Goal: Task Accomplishment & Management: Use online tool/utility

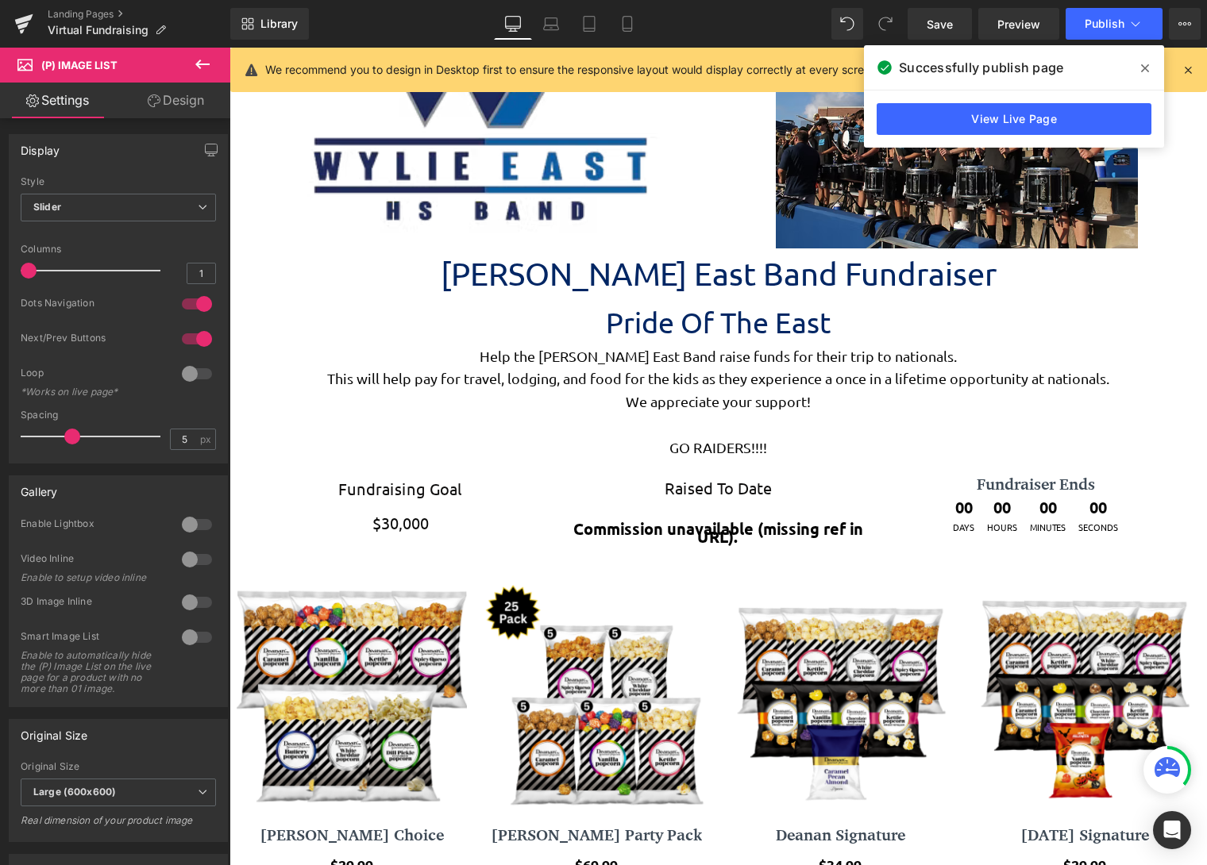
scroll to position [3730, 966]
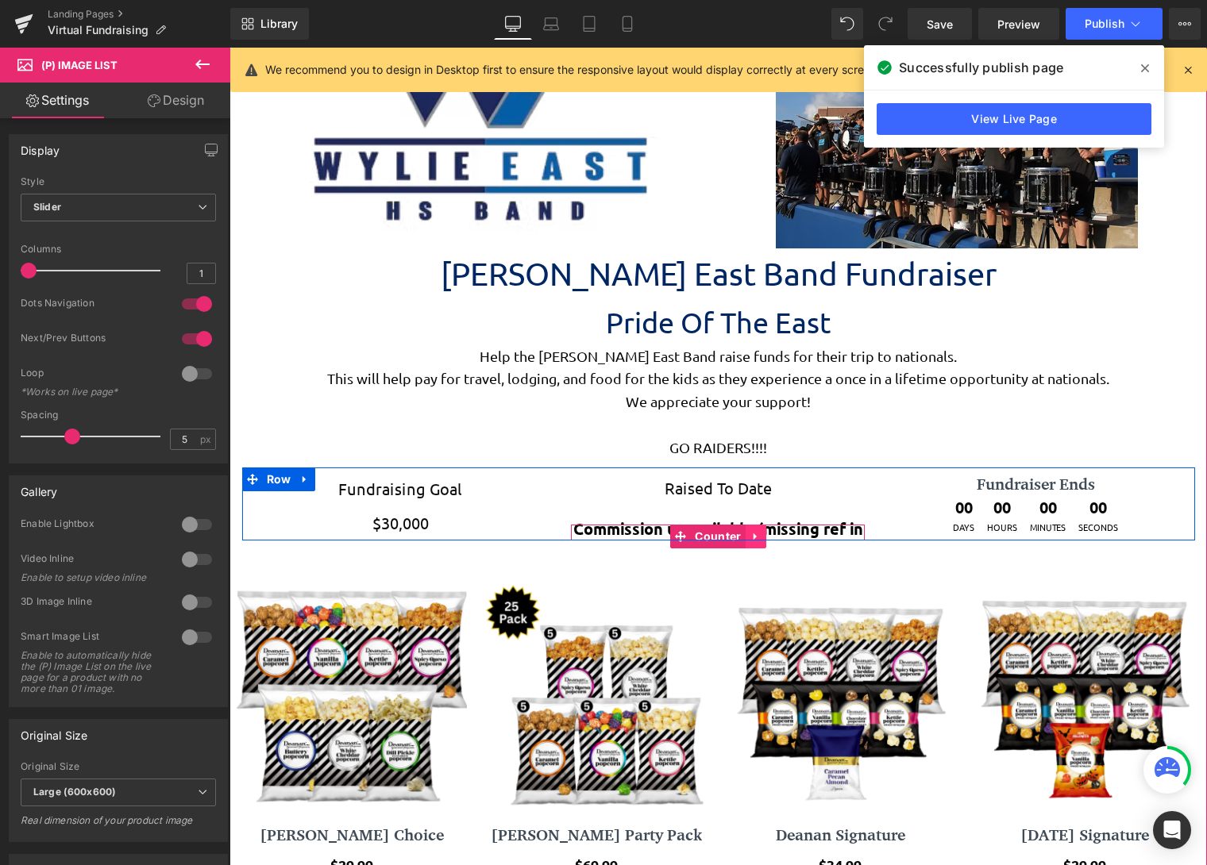
click at [750, 532] on icon at bounding box center [755, 536] width 11 height 12
click at [726, 525] on link at bounding box center [725, 537] width 21 height 24
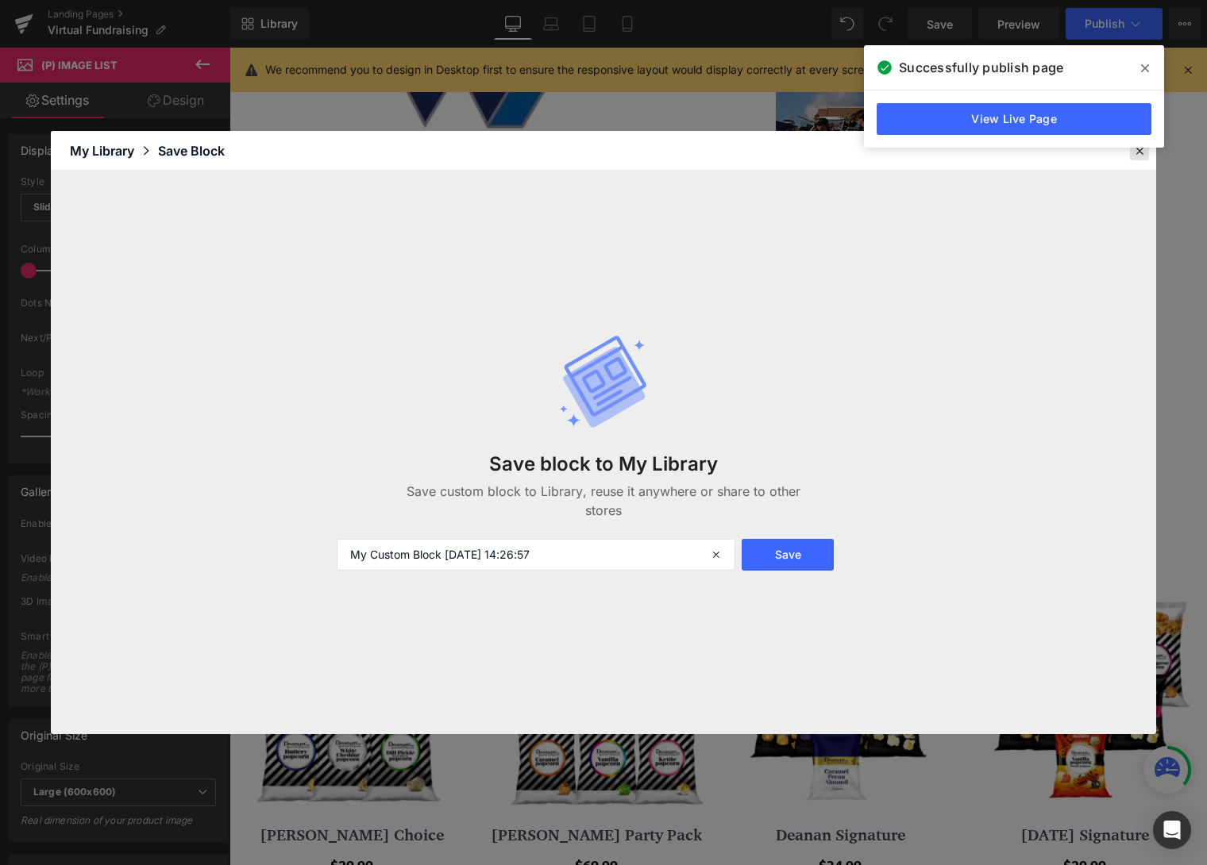
drag, startPoint x: 467, startPoint y: 479, endPoint x: 1141, endPoint y: 153, distance: 748.6
click at [1141, 153] on icon at bounding box center [1139, 151] width 14 height 14
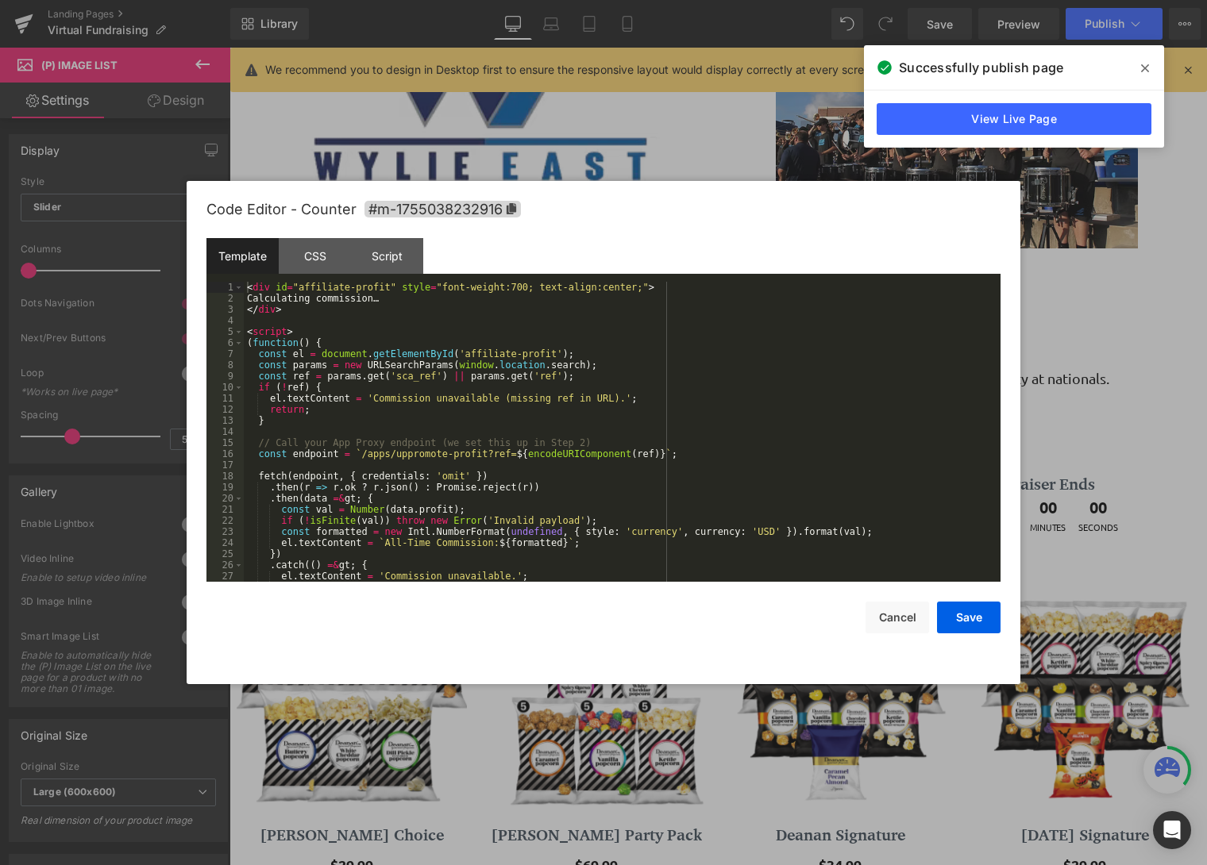
click at [691, 0] on div "(P) Image List You are previewing how the will restyle your page. You can not e…" at bounding box center [603, 0] width 1207 height 0
click at [249, 280] on div "Template CSS Script Data" at bounding box center [603, 260] width 794 height 44
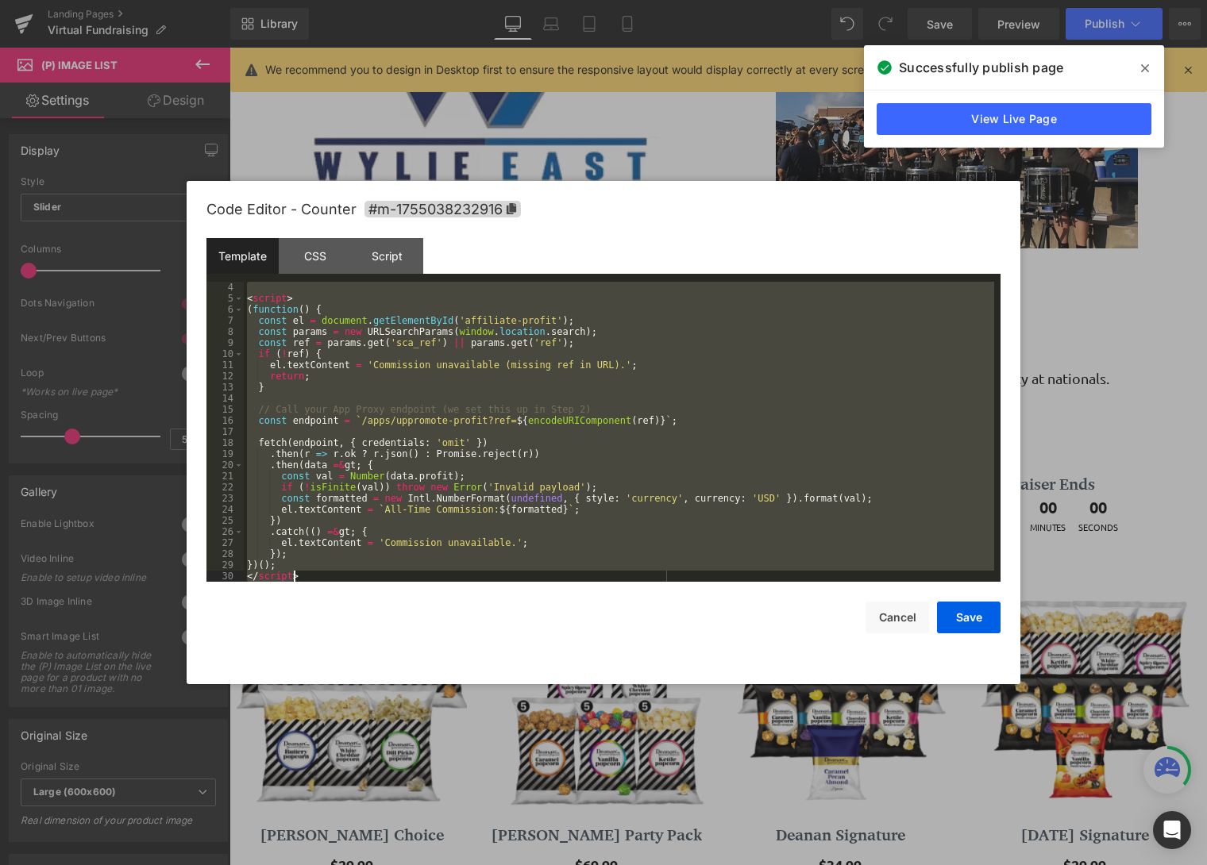
scroll to position [33, 0]
drag, startPoint x: 249, startPoint y: 287, endPoint x: 430, endPoint y: 521, distance: 295.4
click at [550, 743] on body "(P) Image List You are previewing how the will restyle your page. You can not e…" at bounding box center [603, 432] width 1207 height 865
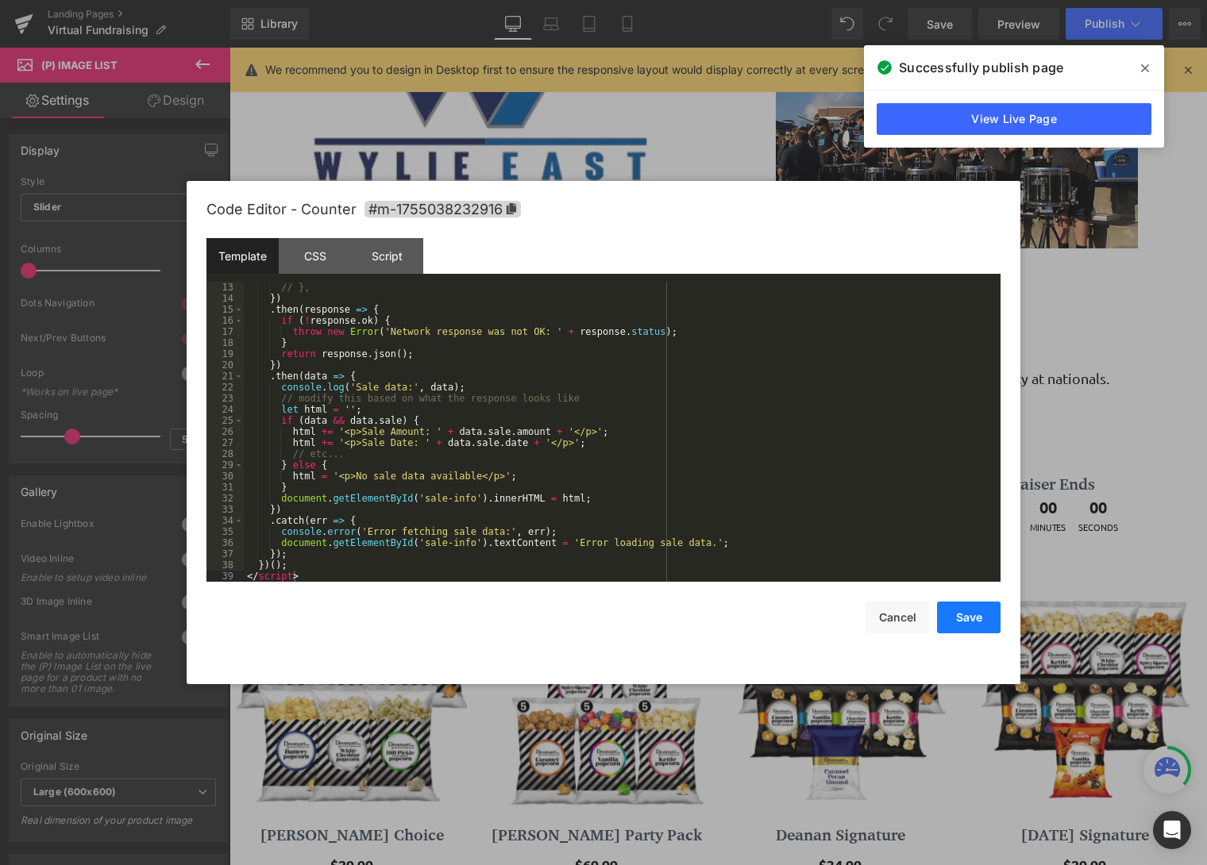
click at [972, 620] on button "Save" at bounding box center [969, 618] width 64 height 32
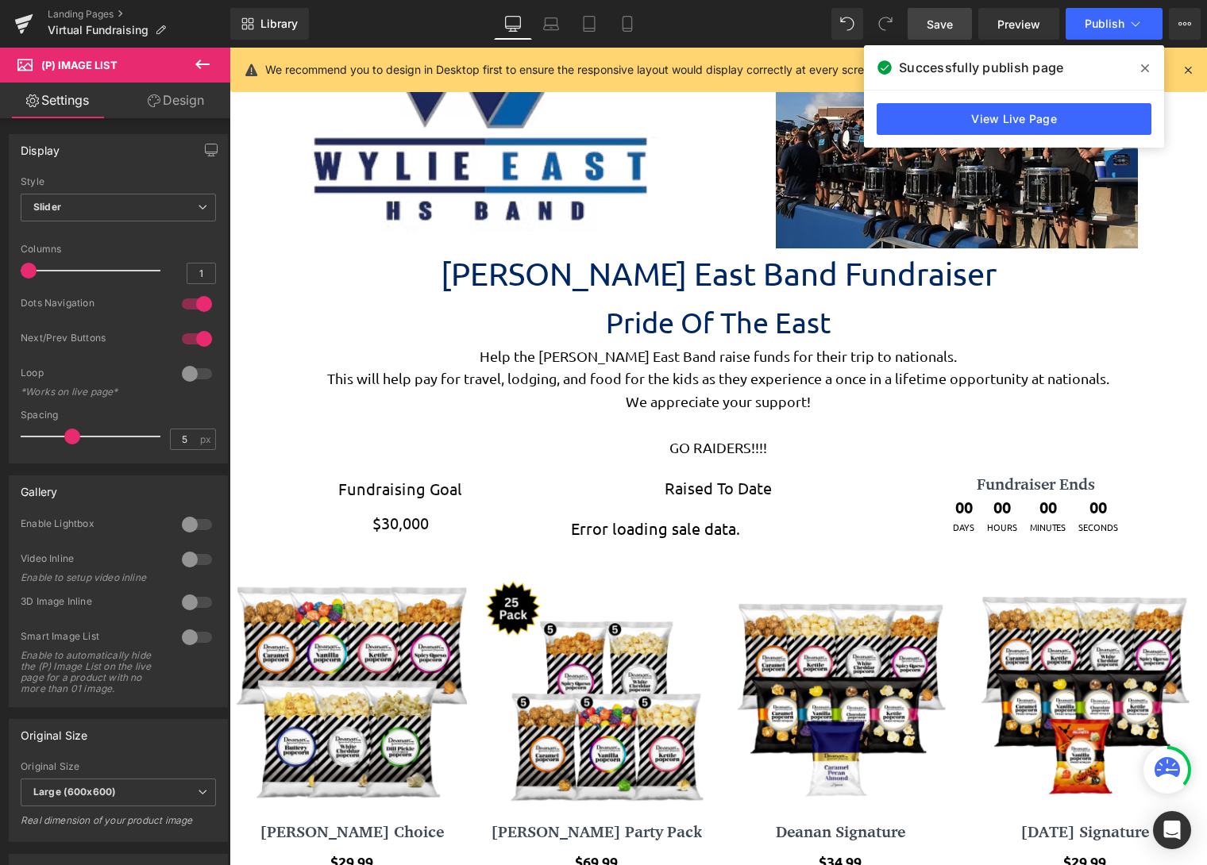
click at [962, 24] on link "Save" at bounding box center [940, 24] width 64 height 32
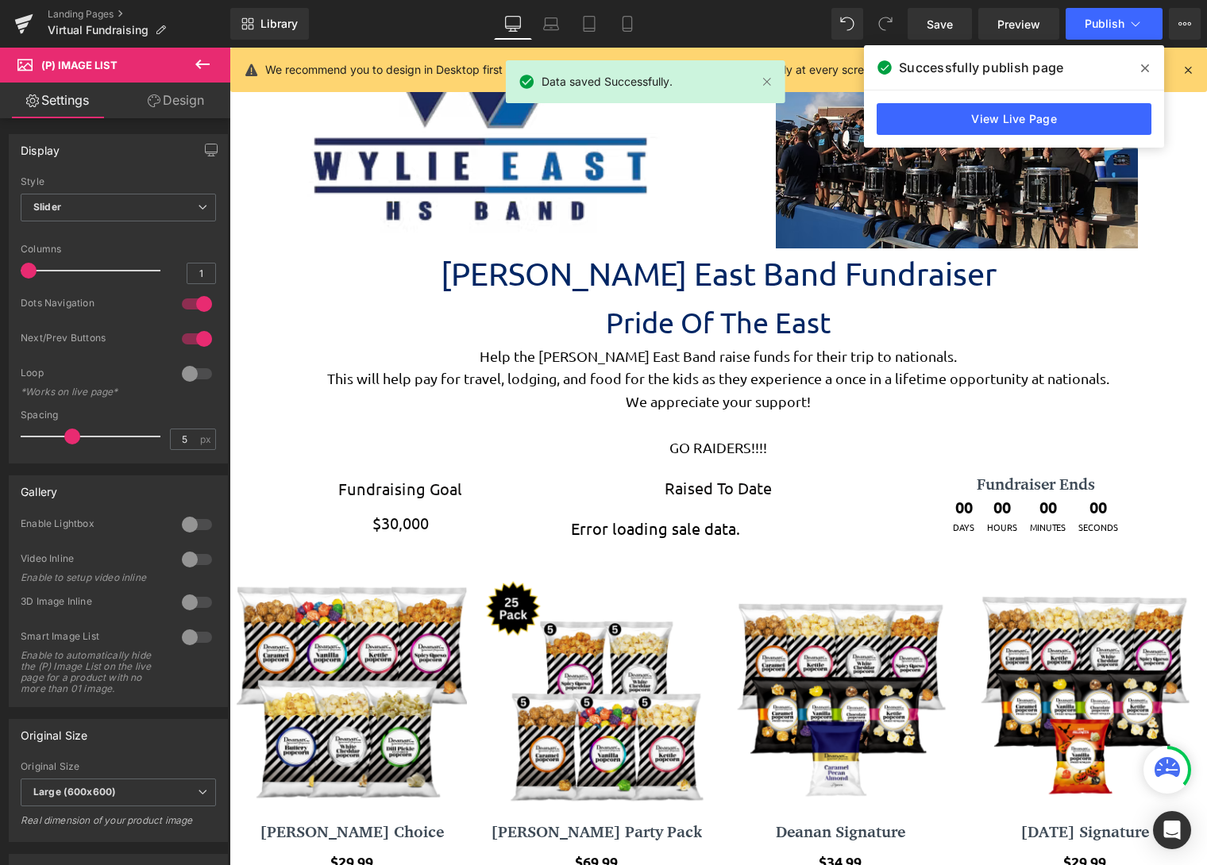
click at [1147, 61] on span at bounding box center [1144, 68] width 25 height 25
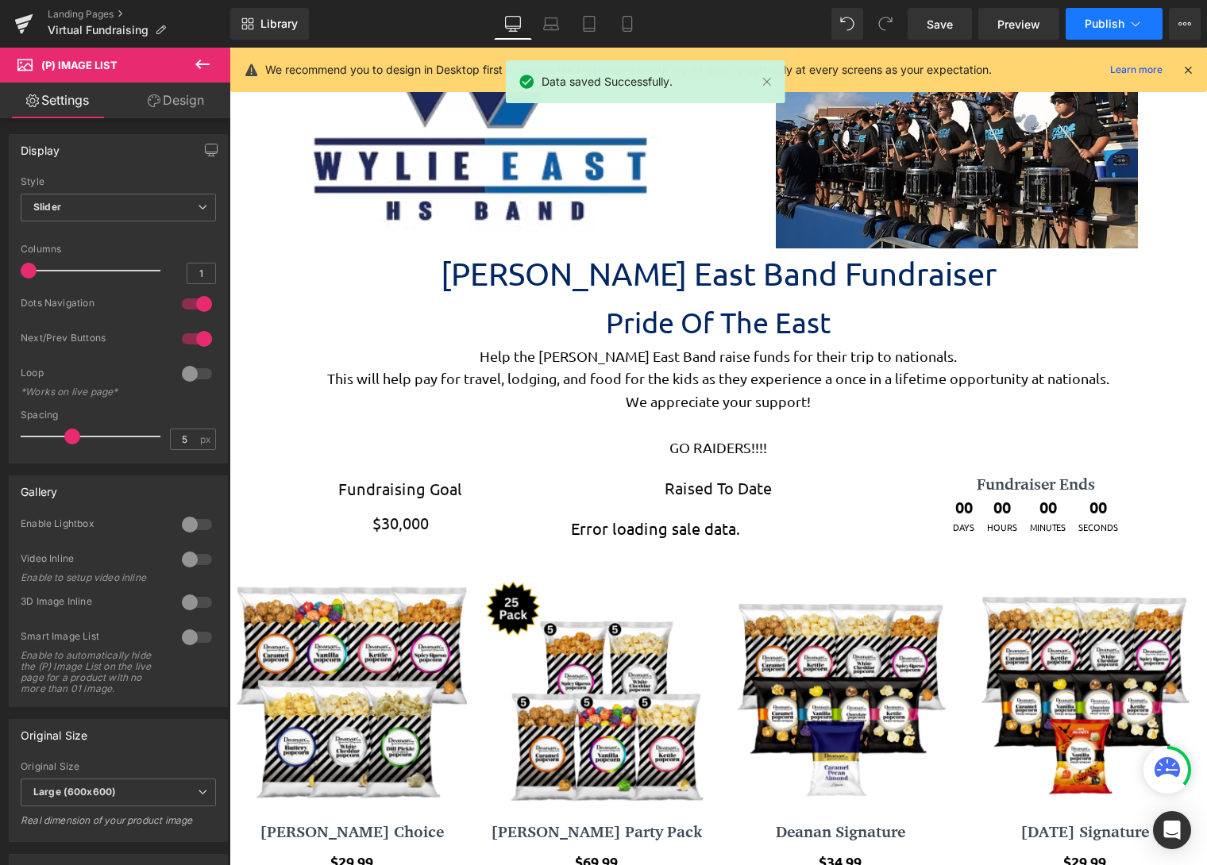
click at [1087, 29] on span "Publish" at bounding box center [1105, 23] width 40 height 13
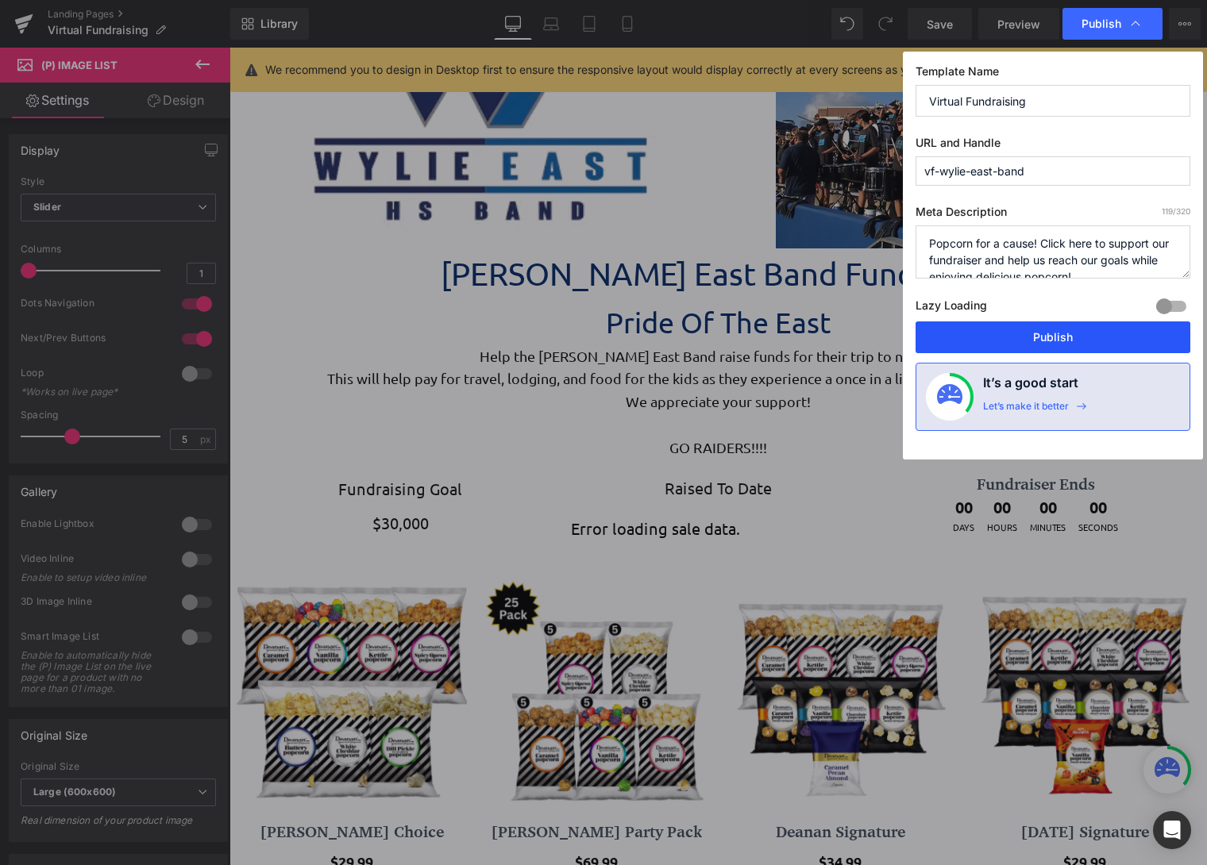
click at [1062, 338] on button "Publish" at bounding box center [1053, 338] width 275 height 32
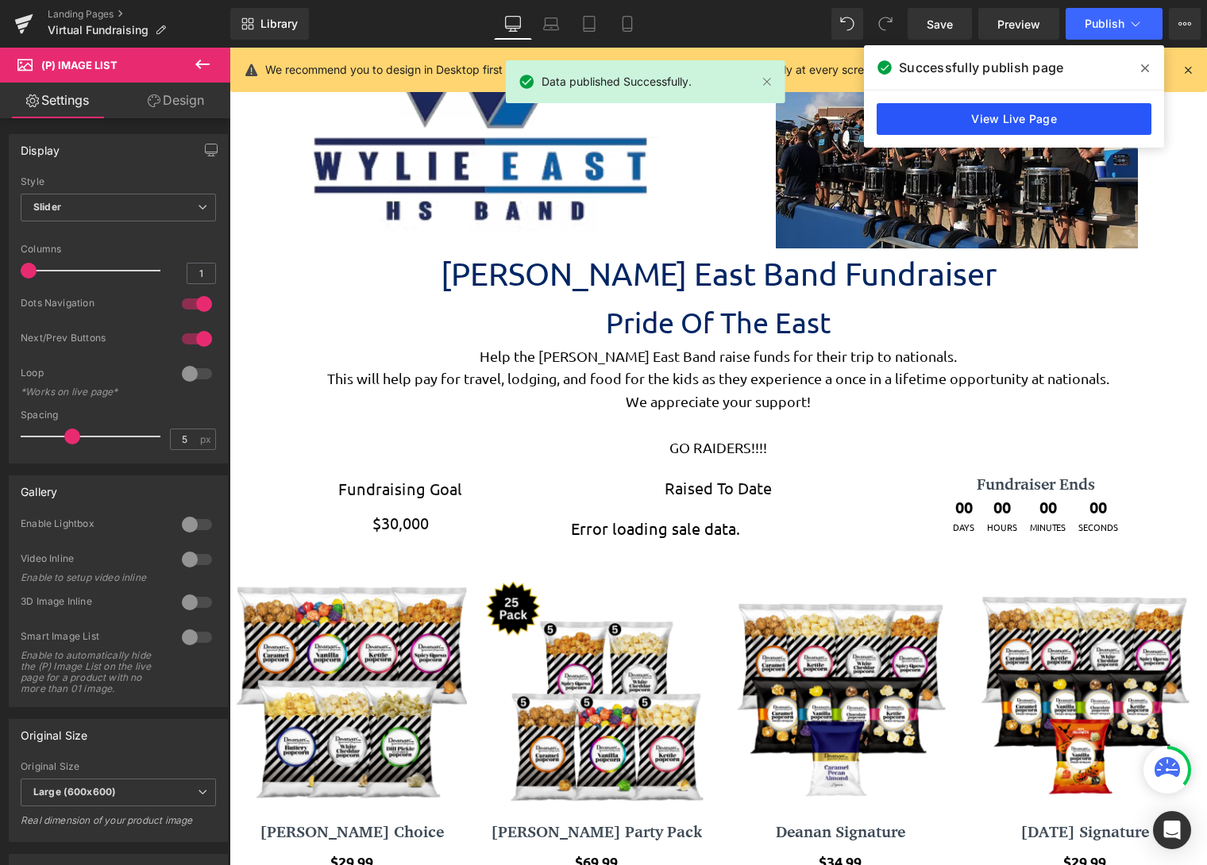
click at [1035, 114] on link "View Live Page" at bounding box center [1014, 119] width 275 height 32
